Goal: Information Seeking & Learning: Understand process/instructions

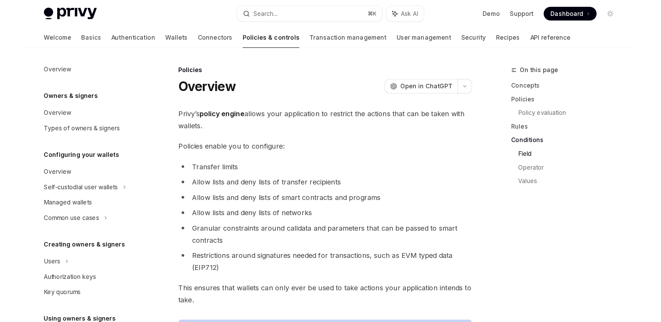
scroll to position [1599, 0]
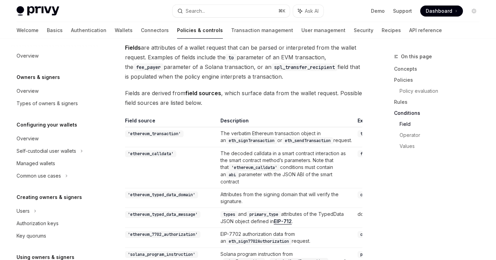
type textarea "*"
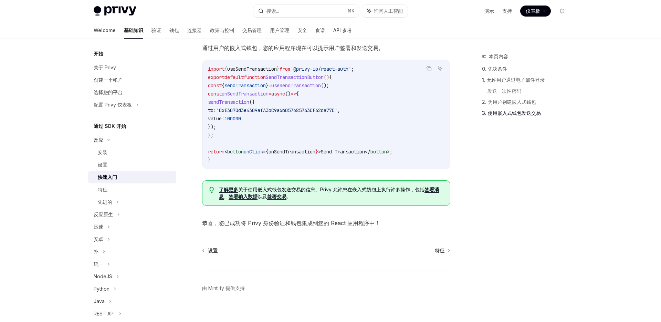
scroll to position [597, 0]
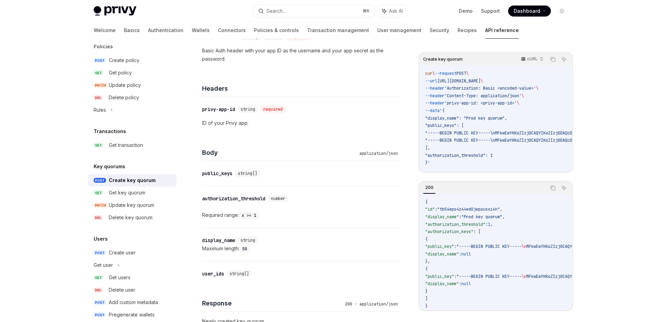
scroll to position [128, 0]
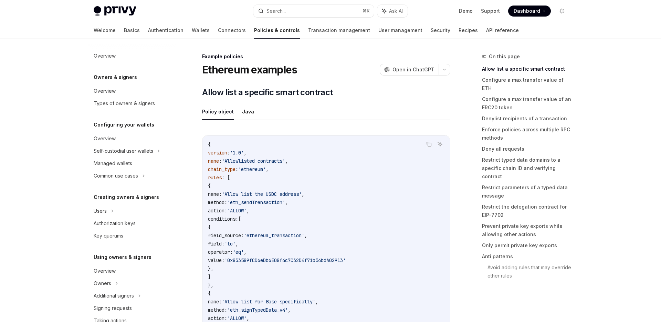
scroll to position [188, 0]
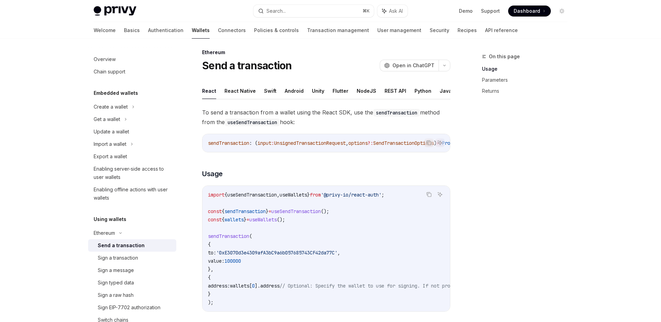
scroll to position [7, 0]
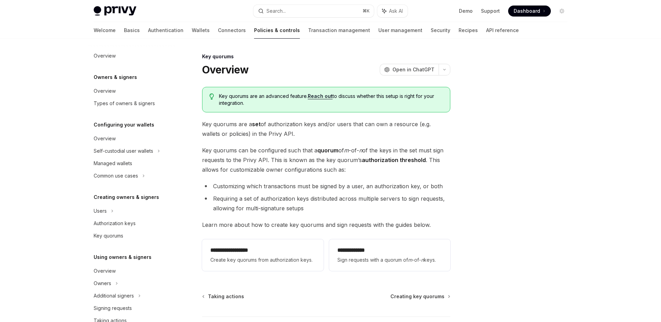
scroll to position [163, 0]
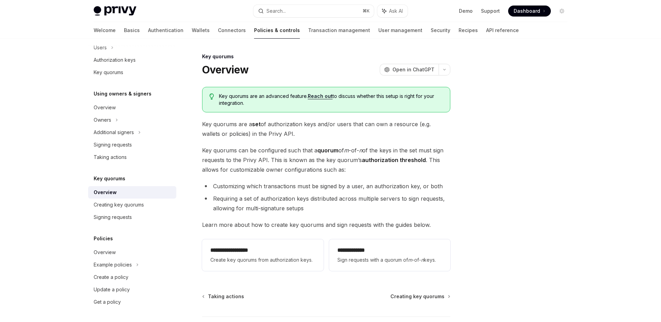
click at [227, 121] on span "Key quorums are a set of authorization keys and/or users that can own a resourc…" at bounding box center [326, 128] width 248 height 19
click at [282, 126] on span "Key quorums are a set of authorization keys and/or users that can own a resourc…" at bounding box center [326, 128] width 248 height 19
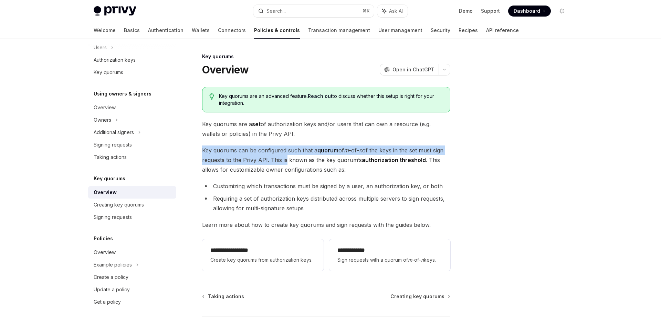
drag, startPoint x: 203, startPoint y: 151, endPoint x: 285, endPoint y: 157, distance: 81.5
click at [285, 157] on span "Key quorums can be configured such that a quorum of m -of- n of the keys in the…" at bounding box center [326, 159] width 248 height 29
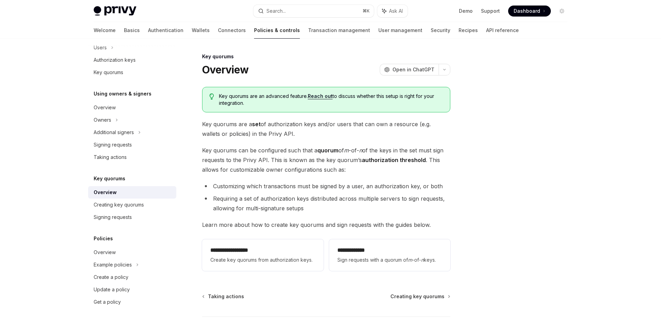
click at [305, 143] on div "**********" at bounding box center [326, 180] width 248 height 187
click at [204, 162] on span "Key quorums can be configured such that a quorum of m -of- n of the keys in the…" at bounding box center [326, 159] width 248 height 29
click at [246, 160] on span "Key quorums can be configured such that a quorum of m -of- n of the keys in the…" at bounding box center [326, 159] width 248 height 29
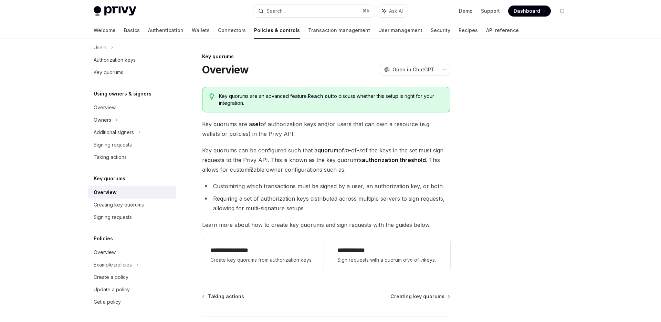
click at [289, 162] on span "Key quorums can be configured such that a quorum of m -of- n of the keys in the…" at bounding box center [326, 159] width 248 height 29
click at [346, 160] on span "Key quorums can be configured such that a quorum of m -of- n of the keys in the…" at bounding box center [326, 159] width 248 height 29
click at [242, 169] on span "Key quorums can be configured such that a quorum of m -of- n of the keys in the…" at bounding box center [326, 159] width 248 height 29
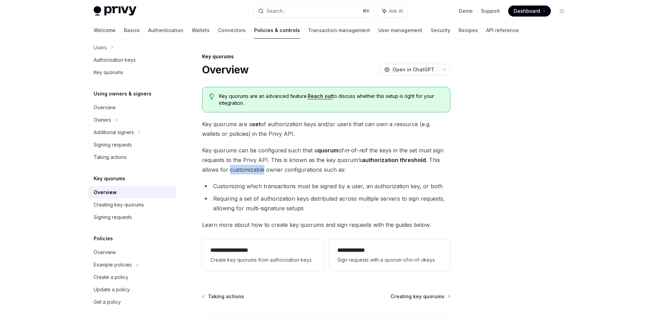
click at [242, 169] on span "Key quorums can be configured such that a quorum of m -of- n of the keys in the…" at bounding box center [326, 159] width 248 height 29
click at [247, 178] on span "button" at bounding box center [247, 178] width 0 height 0
click at [317, 171] on span "Key quorums can be configured such that a quorum of m -of- n of the keys in the…" at bounding box center [326, 159] width 248 height 29
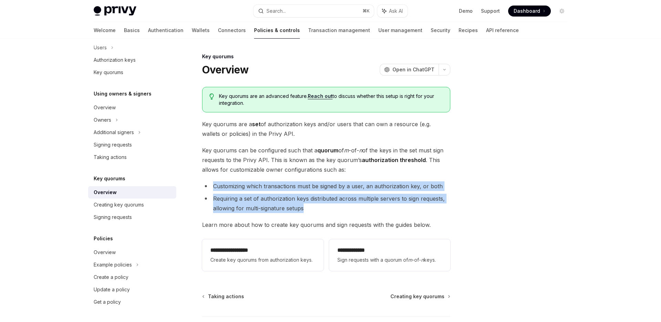
drag, startPoint x: 211, startPoint y: 186, endPoint x: 390, endPoint y: 203, distance: 180.2
click at [390, 203] on ul "Customizing which transactions must be signed by a user, an authorization key, …" at bounding box center [326, 197] width 248 height 32
click at [395, 212] on span "button" at bounding box center [395, 212] width 0 height 0
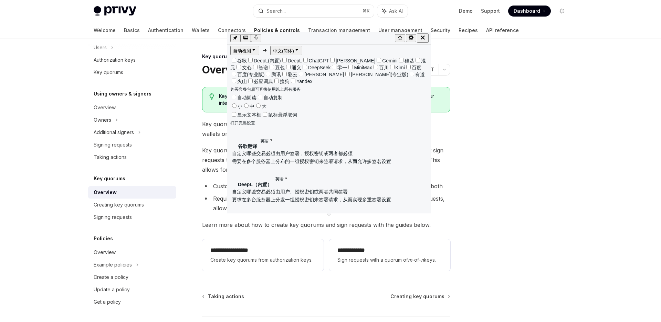
drag, startPoint x: 325, startPoint y: 44, endPoint x: 327, endPoint y: 33, distance: 11.2
click at [327, 32] on div "自动检测 中文(简体) 谷歌 DeepL(内置) DeepL ChatGPT Claude Gemini 硅基 混元 文心 智谱 豆包 通义 DeepSeek…" at bounding box center [329, 122] width 204 height 181
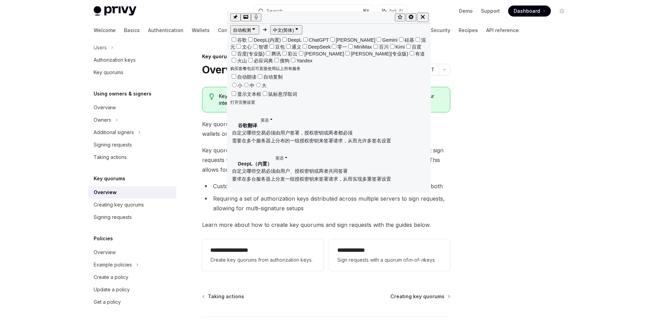
click at [423, 17] on icon "button" at bounding box center [423, 17] width 6 height 6
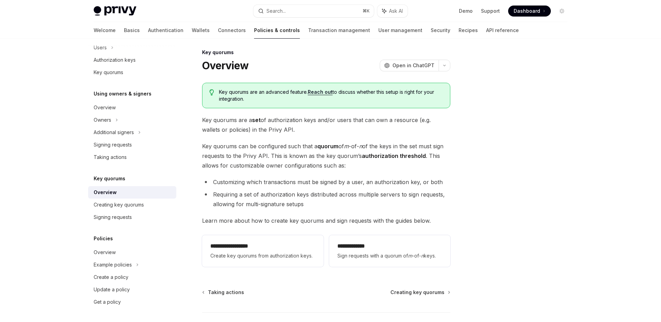
scroll to position [7, 0]
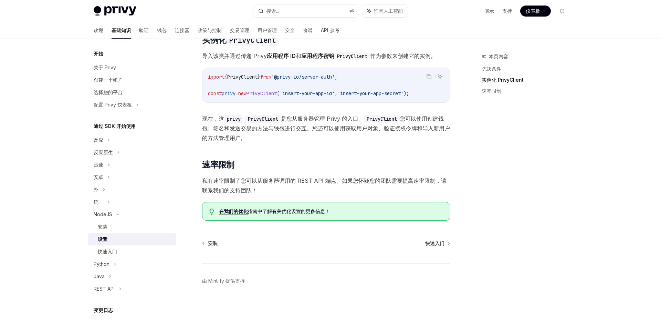
scroll to position [125, 0]
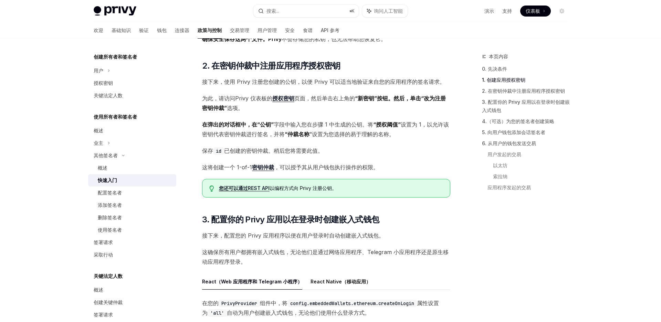
scroll to position [381, 0]
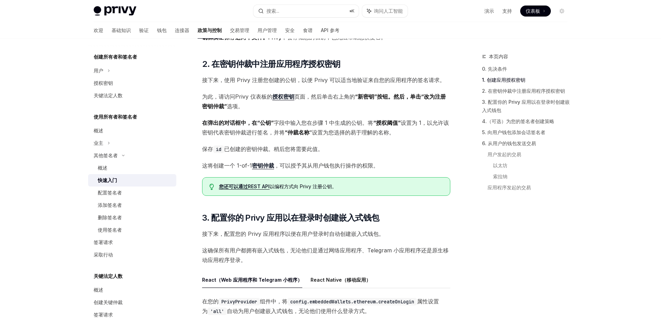
click at [356, 179] on div "您还可以通过REST API 以编程方式向 Privy 注册公钥 。" at bounding box center [326, 186] width 248 height 19
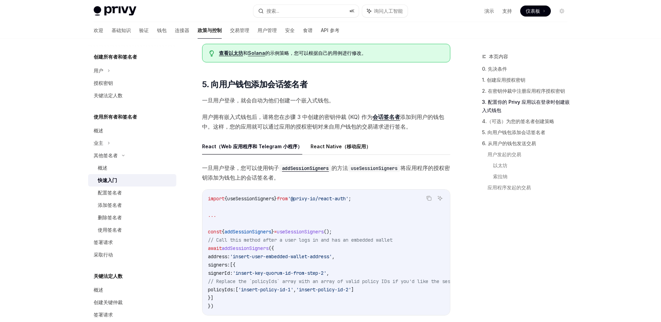
scroll to position [867, 0]
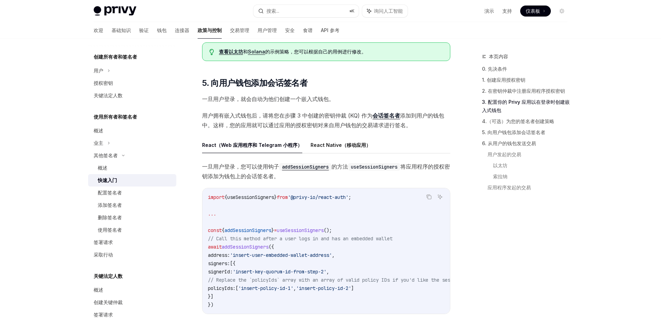
click at [347, 277] on span "// Replace the `policyIds` array with an array of valid policy IDs if you'd lik…" at bounding box center [566, 279] width 716 height 6
click at [326, 273] on span "'insert-key-quorum-id-from-step-2'" at bounding box center [280, 272] width 94 height 6
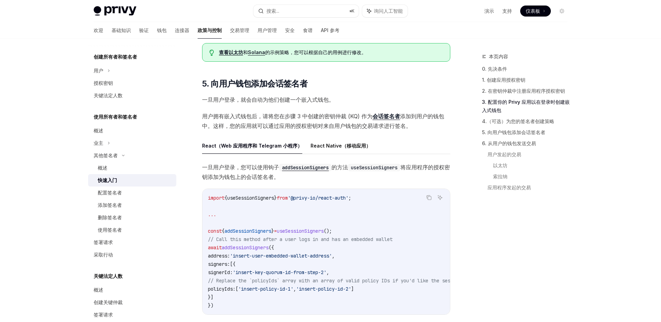
click at [376, 265] on code "import { useSessionSigners } from '@privy-io/react-auth' ; ... const { addSessi…" at bounding box center [574, 251] width 733 height 116
click at [326, 272] on span "'insert-key-quorum-id-from-step-2'" at bounding box center [280, 272] width 94 height 6
click at [293, 287] on span "'insert-policy-id-1'" at bounding box center [265, 288] width 55 height 6
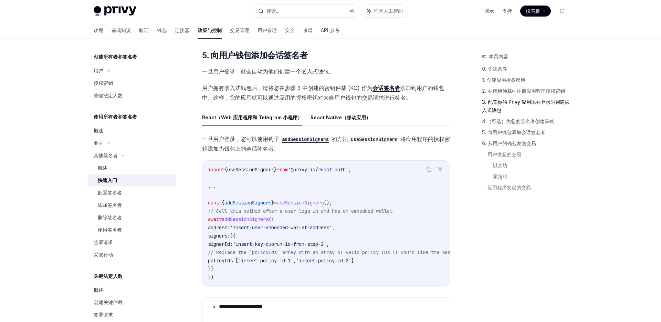
scroll to position [897, 0]
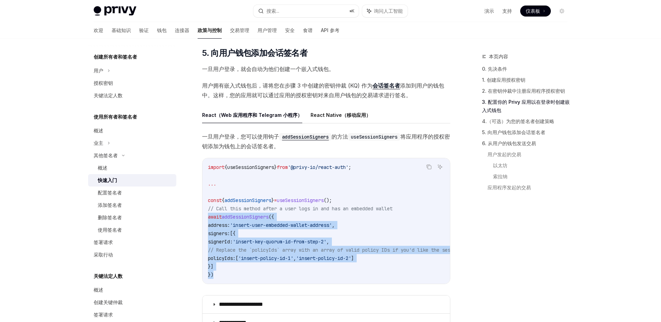
drag, startPoint x: 221, startPoint y: 272, endPoint x: 207, endPoint y: 219, distance: 54.9
click at [207, 219] on div "import { useSessionSigners } from '@privy-io/react-auth' ; ... const { addSessi…" at bounding box center [326, 220] width 248 height 125
copy code "await addSessionSigners ({ address: 'insert-user-embedded-wallet-address' , sig…"
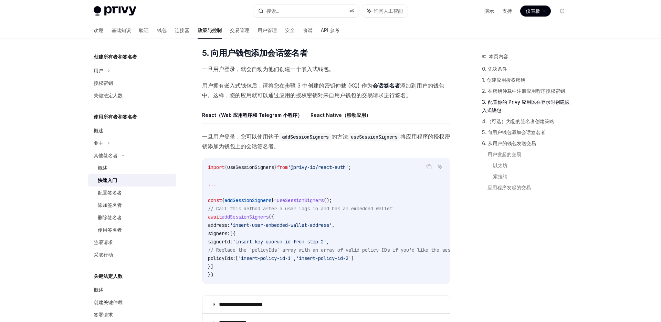
click at [380, 222] on code "import { useSessionSigners } from '@privy-io/react-auth' ; ... const { addSessi…" at bounding box center [574, 221] width 733 height 116
click at [302, 220] on code "import { useSessionSigners } from '@privy-io/react-auth' ; ... const { addSessi…" at bounding box center [574, 221] width 733 height 116
click at [290, 208] on span "// Call this method after a user logs in and has an embedded wallet" at bounding box center [300, 208] width 185 height 6
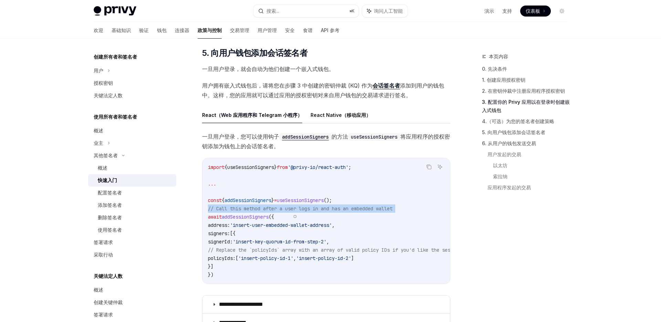
click at [290, 208] on span "// Call this method after a user logs in and has an embedded wallet" at bounding box center [300, 208] width 185 height 6
click at [295, 216] on span "button" at bounding box center [295, 216] width 0 height 0
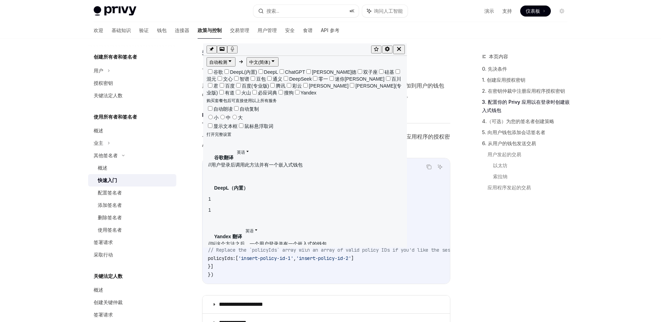
click at [283, 231] on code "import { useSessionSigners } from '@privy-io/react-auth' ; ... const { addSessi…" at bounding box center [574, 221] width 733 height 116
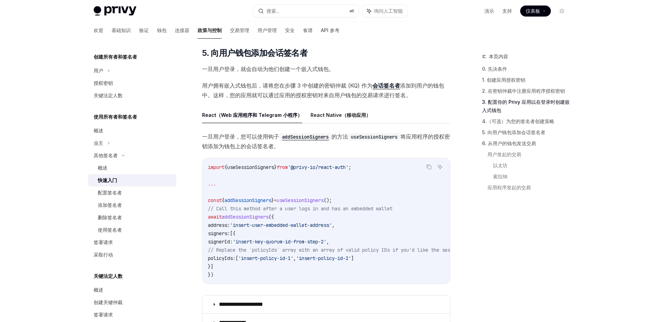
click at [262, 227] on span "'insert-user-embedded-wallet-address'" at bounding box center [281, 225] width 102 height 6
click at [286, 253] on code "import { useSessionSigners } from '@privy-io/react-auth' ; ... const { addSessi…" at bounding box center [574, 221] width 733 height 116
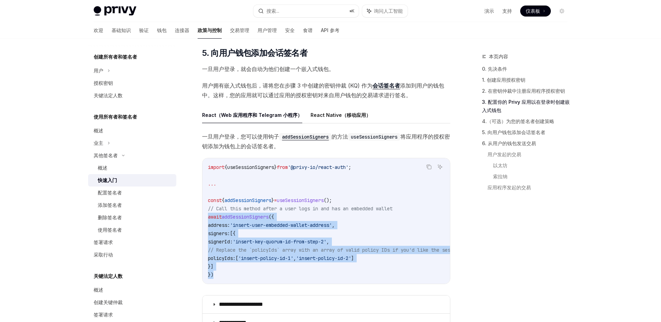
drag, startPoint x: 219, startPoint y: 276, endPoint x: 208, endPoint y: 219, distance: 58.5
click at [208, 219] on code "import { useSessionSigners } from '@privy-io/react-auth' ; ... const { addSessi…" at bounding box center [574, 221] width 733 height 116
copy code "await addSessionSigners ({ address: 'insert-user-embedded-wallet-address' , sig…"
click at [337, 250] on span "// Replace the `policyIds` array with an array of valid policy IDs if you'd lik…" at bounding box center [566, 249] width 716 height 6
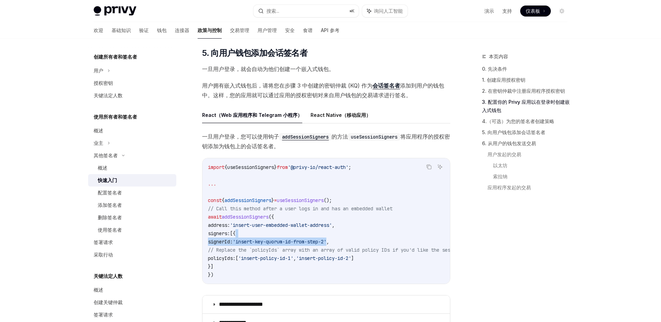
drag, startPoint x: 354, startPoint y: 242, endPoint x: 300, endPoint y: 236, distance: 54.4
click at [301, 236] on code "import { useSessionSigners } from '@privy-io/react-auth' ; ... const { addSessi…" at bounding box center [574, 221] width 733 height 116
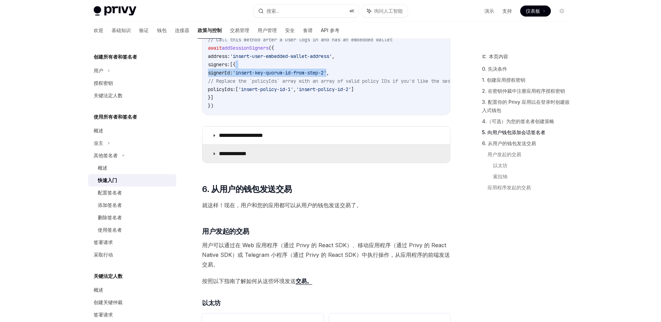
scroll to position [1067, 0]
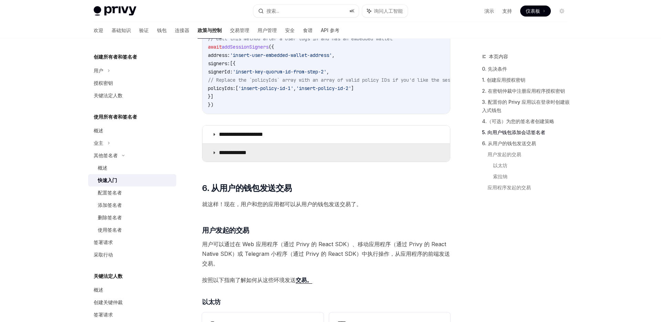
click at [246, 155] on font "**********" at bounding box center [233, 152] width 28 height 5
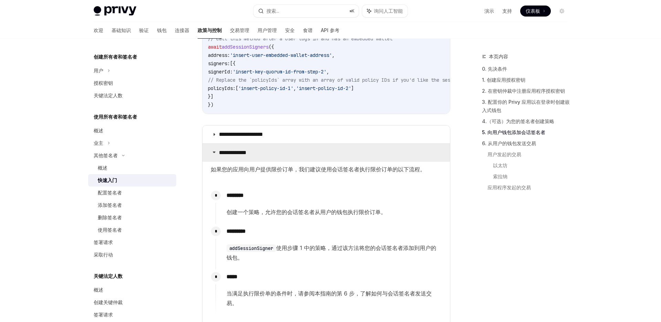
click at [246, 155] on font "**********" at bounding box center [233, 152] width 28 height 5
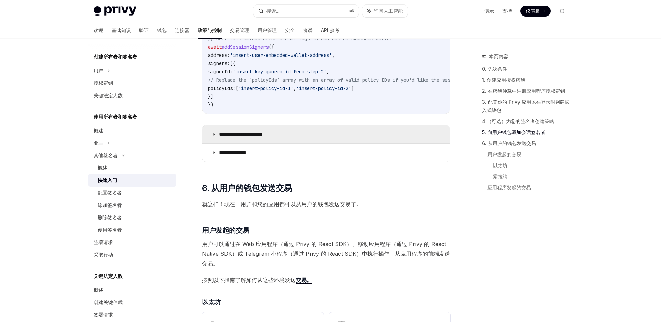
click at [263, 137] on font "**********" at bounding box center [241, 133] width 44 height 5
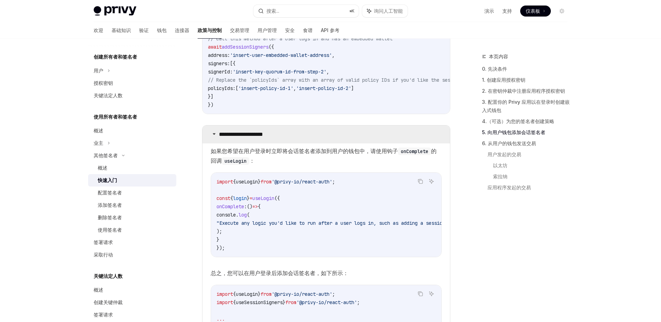
click at [265, 131] on summary "**********" at bounding box center [326, 134] width 248 height 18
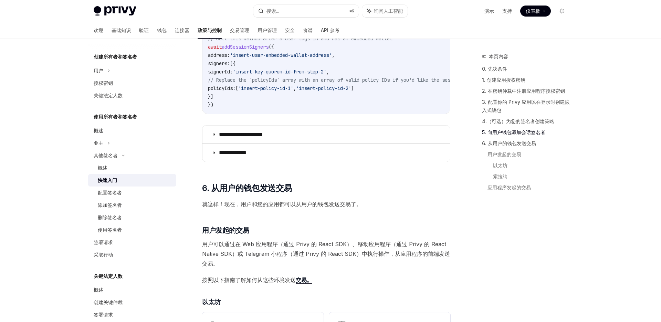
click at [277, 69] on span "'insert-key-quorum-id-from-step-2'" at bounding box center [280, 72] width 94 height 6
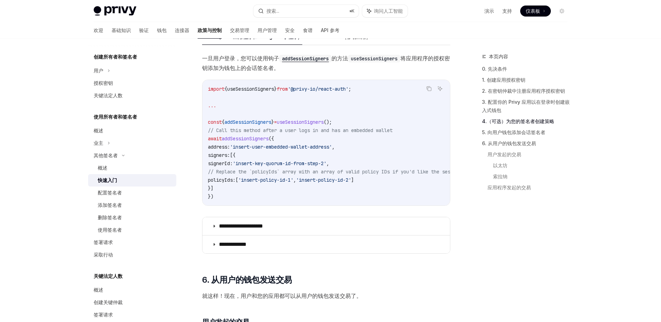
scroll to position [968, 0]
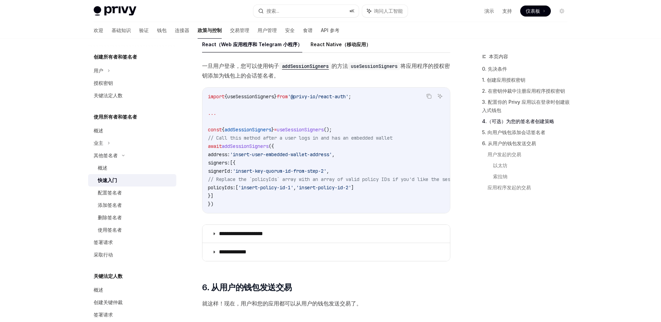
click at [264, 143] on span "addSessionSigners" at bounding box center [245, 146] width 47 height 6
click at [263, 146] on span "addSessionSigners" at bounding box center [245, 146] width 47 height 6
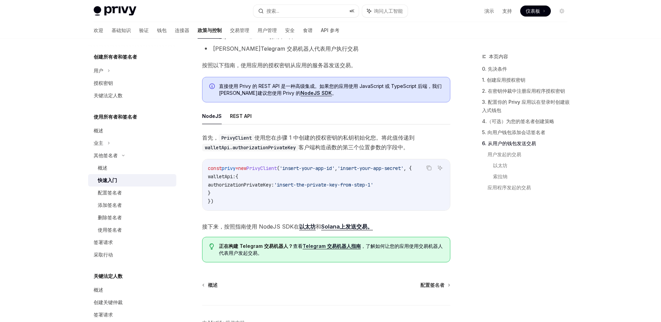
scroll to position [1577, 0]
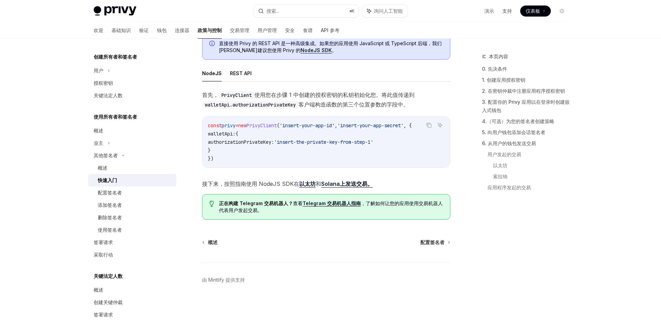
click at [299, 174] on div "首先， PrivyClient 使用您在步骤 1 中创建的授权密钥的私钥初始化您。将此值传递到 walletApi.authorizationPrivateK…" at bounding box center [326, 139] width 248 height 98
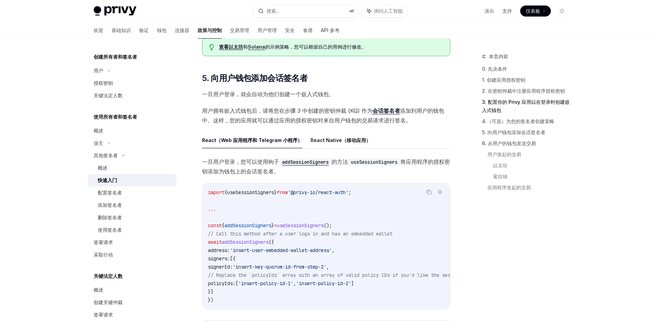
click at [299, 174] on span "一旦用户登录，您可以使用钩子 addSessionSigners 的方法 useSessionSigners 将应用程序的授权密钥添加为钱包上的会话签名者。" at bounding box center [326, 166] width 248 height 19
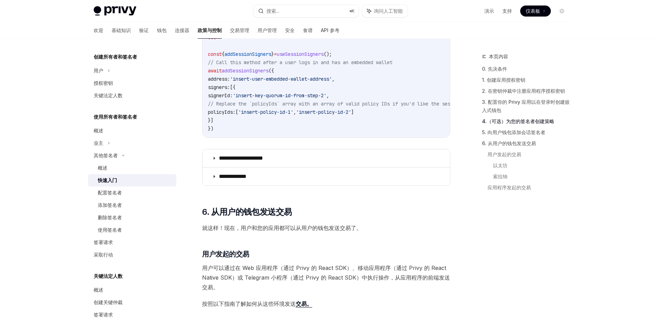
scroll to position [1041, 0]
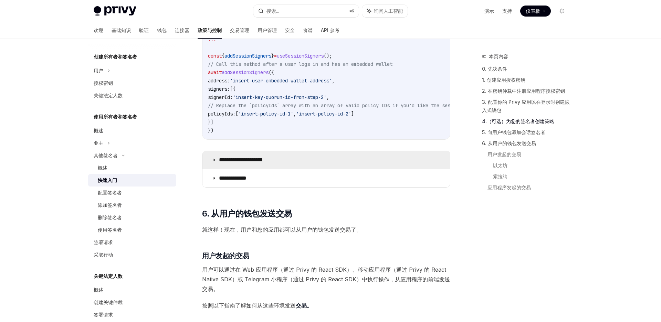
click at [301, 166] on summary "**********" at bounding box center [326, 160] width 248 height 18
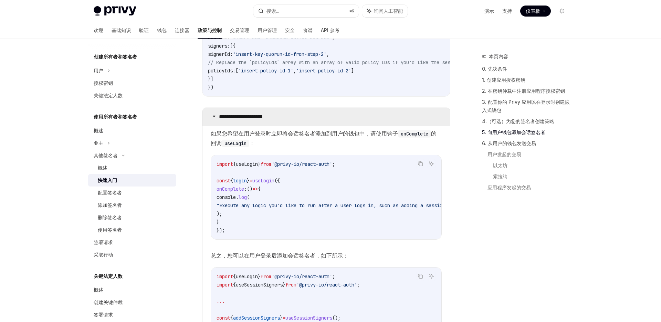
scroll to position [1097, 0]
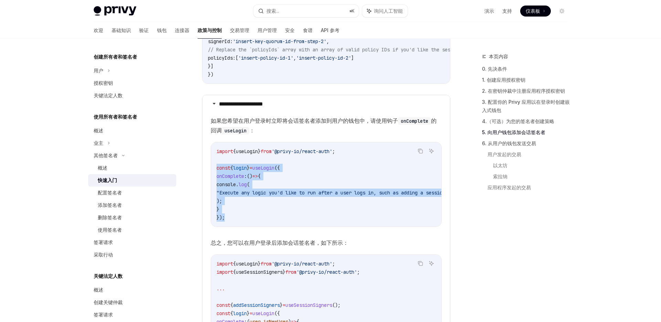
drag, startPoint x: 235, startPoint y: 219, endPoint x: 215, endPoint y: 167, distance: 56.0
click at [215, 167] on div "import { useLogin } from '@privy-io/react-auth' ; const { login } = useLogin ({…" at bounding box center [326, 184] width 230 height 84
copy code "const { login } = useLogin ({ onComplete : () => { console . log ( "Execute any…"
click at [387, 209] on code "import { useLogin } from '@privy-io/react-auth' ; const { login } = useLogin ({…" at bounding box center [350, 184] width 267 height 74
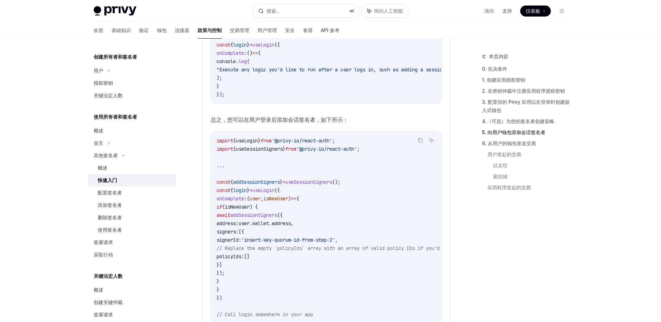
scroll to position [1225, 0]
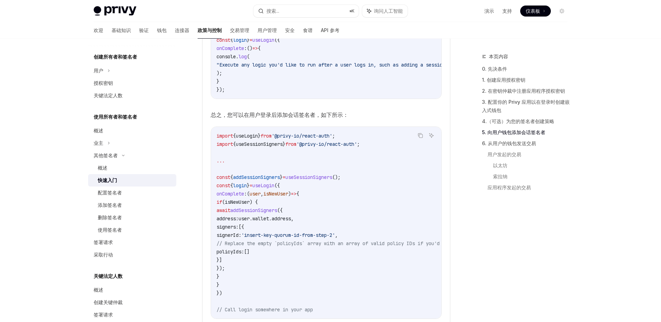
type textarea "*"
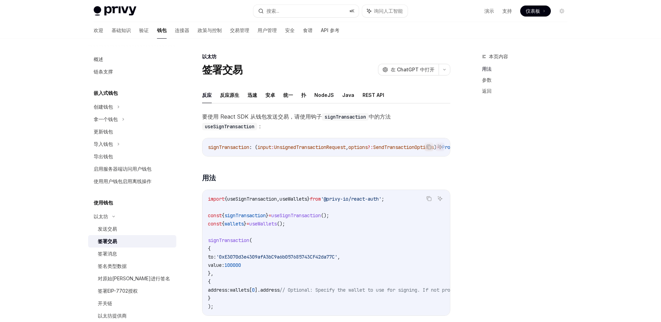
scroll to position [31, 0]
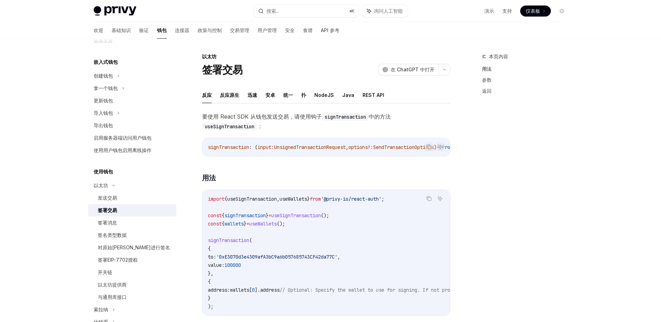
type textarea "*"
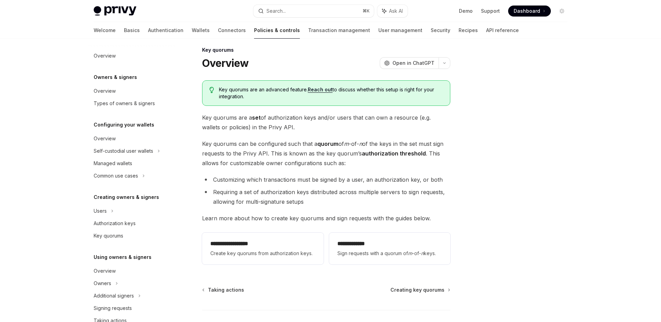
scroll to position [163, 0]
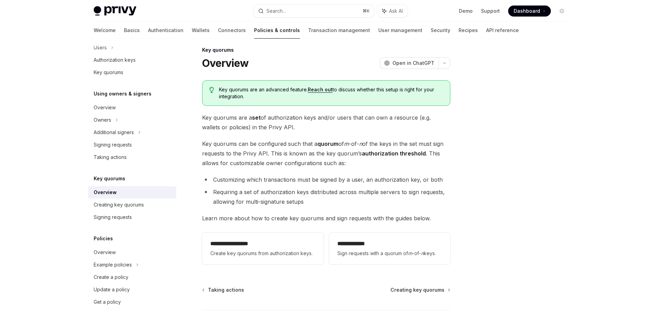
type textarea "*"
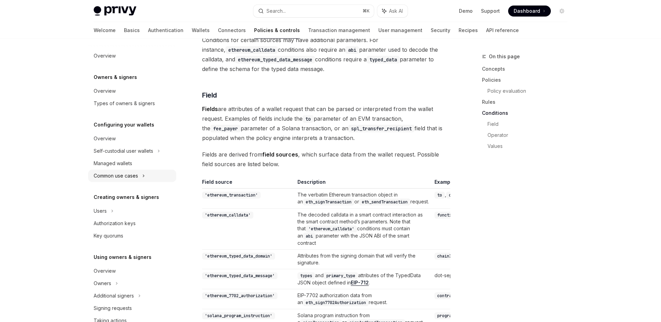
scroll to position [1518, 0]
click at [113, 213] on icon at bounding box center [112, 211] width 3 height 8
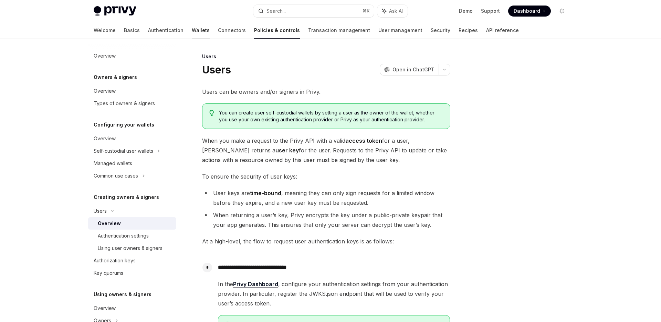
click at [192, 35] on link "Wallets" at bounding box center [201, 30] width 18 height 17
type textarea "*"
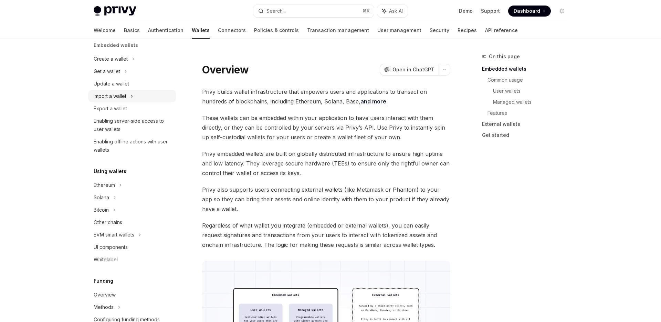
scroll to position [55, 0]
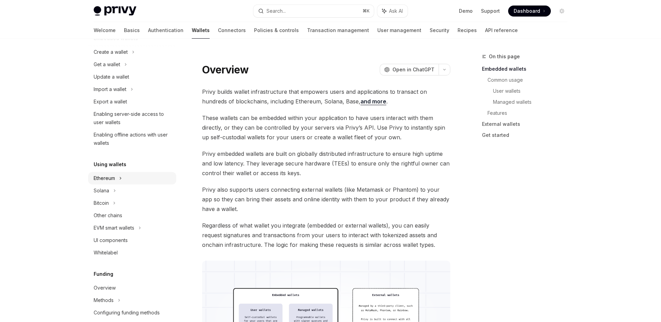
click at [132, 56] on icon at bounding box center [133, 52] width 3 height 8
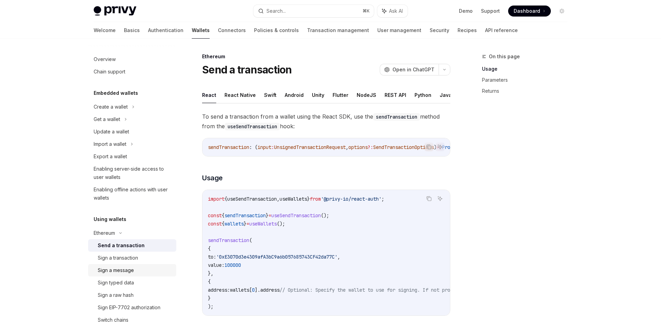
click at [121, 271] on div "Sign a message" at bounding box center [116, 270] width 36 height 8
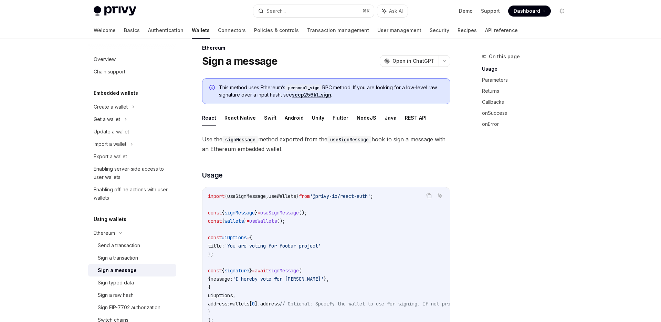
scroll to position [11, 0]
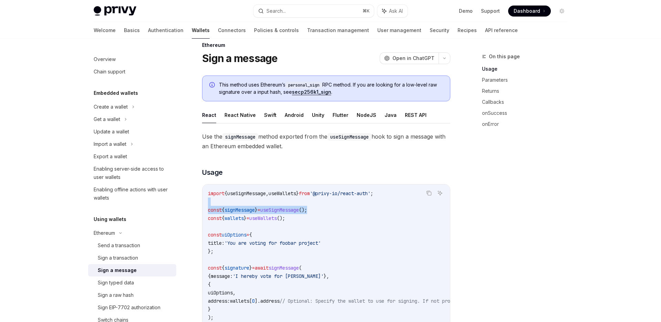
drag, startPoint x: 321, startPoint y: 209, endPoint x: 315, endPoint y: 202, distance: 8.6
click at [315, 202] on code "import { useSignMessage , useWallets } from '@privy-io/react-auth' ; const { si…" at bounding box center [388, 255] width 361 height 132
copy code "const { signMessage } = useSignMessage ();"
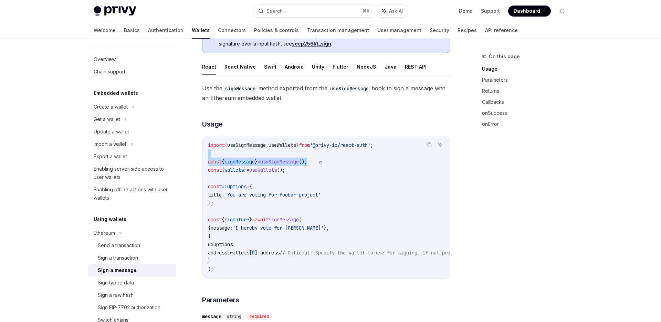
scroll to position [60, 0]
click at [244, 169] on span "wallets" at bounding box center [233, 169] width 19 height 6
click at [380, 216] on code "import { useSignMessage , useWallets } from '@privy-io/react-auth' ; const { si…" at bounding box center [388, 206] width 361 height 132
drag, startPoint x: 326, startPoint y: 162, endPoint x: 324, endPoint y: 151, distance: 11.1
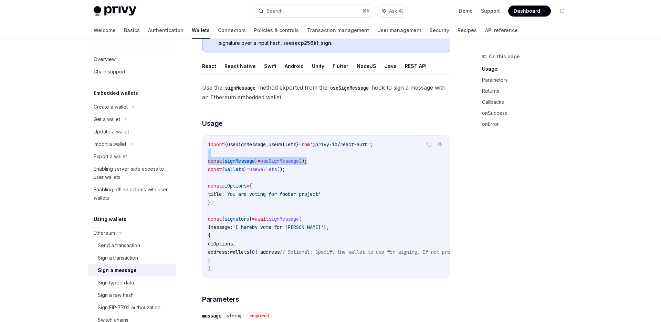
click at [324, 151] on code "import { useSignMessage , useWallets } from '@privy-io/react-auth' ; const { si…" at bounding box center [388, 206] width 361 height 132
copy code "const { signMessage } = useSignMessage ();"
click at [146, 259] on div "Sign a transaction" at bounding box center [135, 257] width 74 height 8
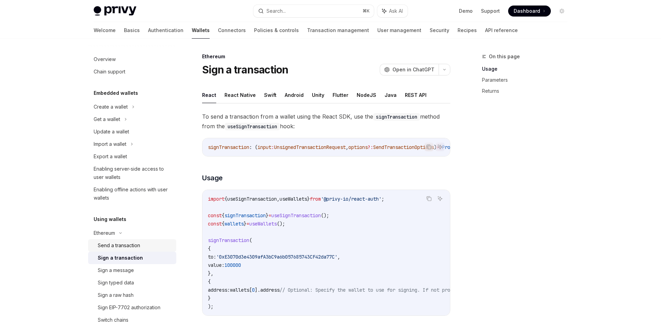
click at [140, 247] on div "Send a transaction" at bounding box center [135, 245] width 74 height 8
click at [360, 217] on code "import { useSendTransaction , useWallets } from '@privy-io/react-auth' ; const …" at bounding box center [388, 252] width 361 height 116
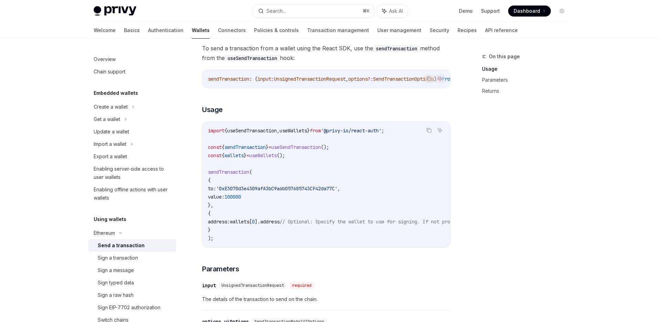
scroll to position [102, 0]
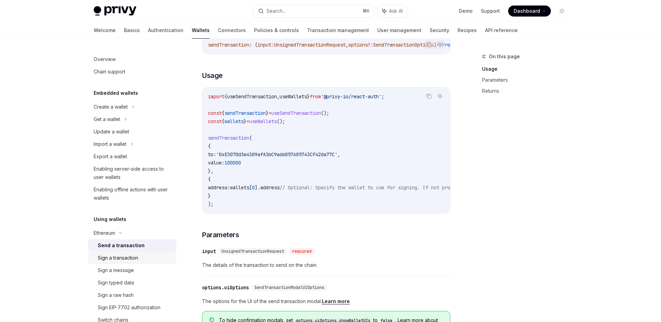
click at [113, 257] on div "Sign a transaction" at bounding box center [118, 257] width 40 height 8
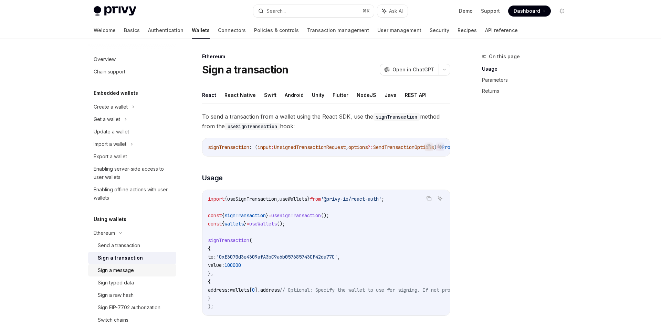
click at [133, 268] on div "Sign a message" at bounding box center [116, 270] width 36 height 8
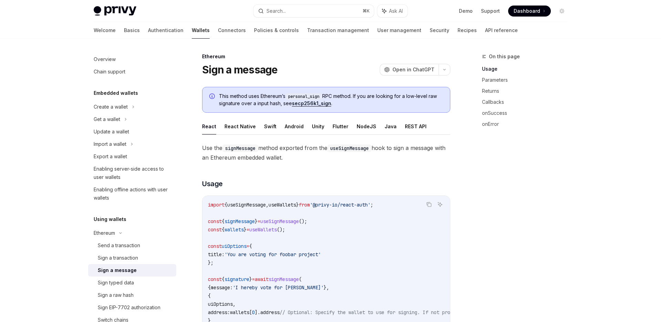
click at [325, 220] on code "import { useSignMessage , useWallets } from '@privy-io/react-auth' ; const { si…" at bounding box center [388, 266] width 361 height 132
drag, startPoint x: 325, startPoint y: 220, endPoint x: 325, endPoint y: 215, distance: 4.5
click at [325, 215] on code "import { useSignMessage , useWallets } from '@privy-io/react-auth' ; const { si…" at bounding box center [388, 266] width 361 height 132
copy code "const { signMessage } = useSignMessage ();"
click at [131, 244] on div "Send a transaction" at bounding box center [119, 245] width 42 height 8
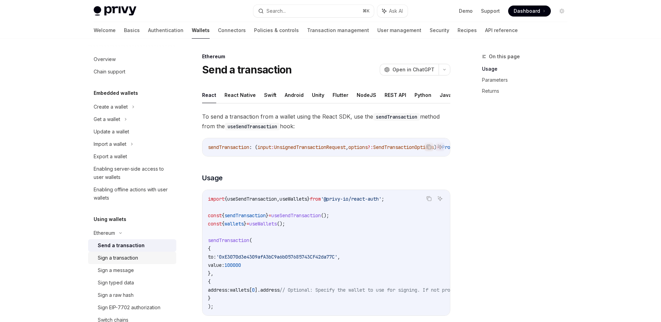
click at [135, 259] on div "Sign a transaction" at bounding box center [118, 257] width 40 height 8
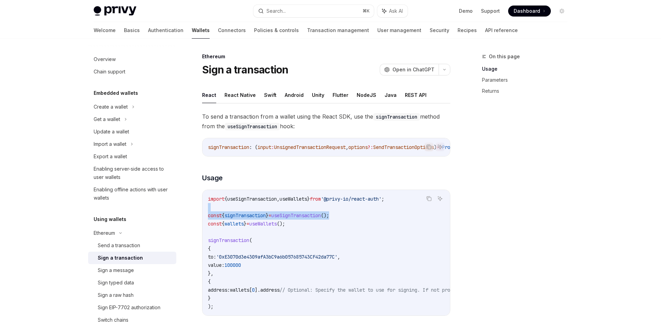
drag, startPoint x: 345, startPoint y: 217, endPoint x: 345, endPoint y: 211, distance: 5.9
click at [345, 211] on code "import { useSignTransaction , useWallets } from '@privy-io/react-auth' ; const …" at bounding box center [388, 252] width 361 height 116
copy code "const { signTransaction } = useSignTransaction ();"
click at [134, 246] on div "Send a transaction" at bounding box center [119, 245] width 42 height 8
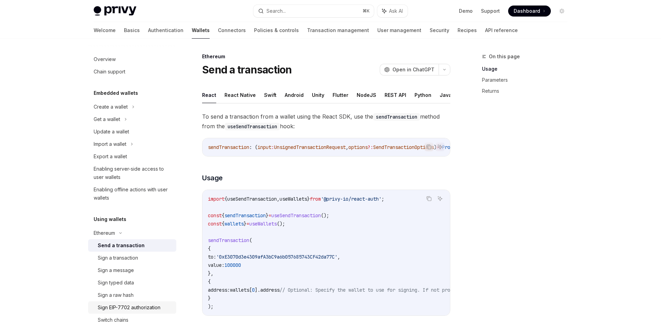
type textarea "*"
